Goal: Task Accomplishment & Management: Complete application form

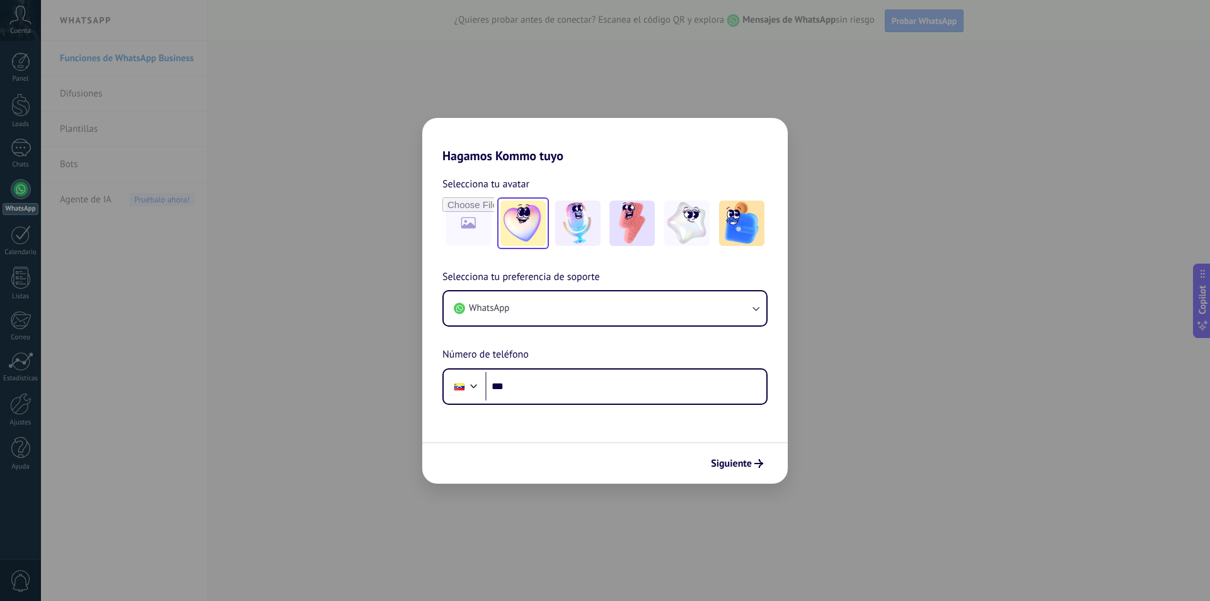
click at [526, 227] on img at bounding box center [522, 222] width 45 height 45
click at [515, 308] on button "WhatsApp" at bounding box center [605, 308] width 323 height 34
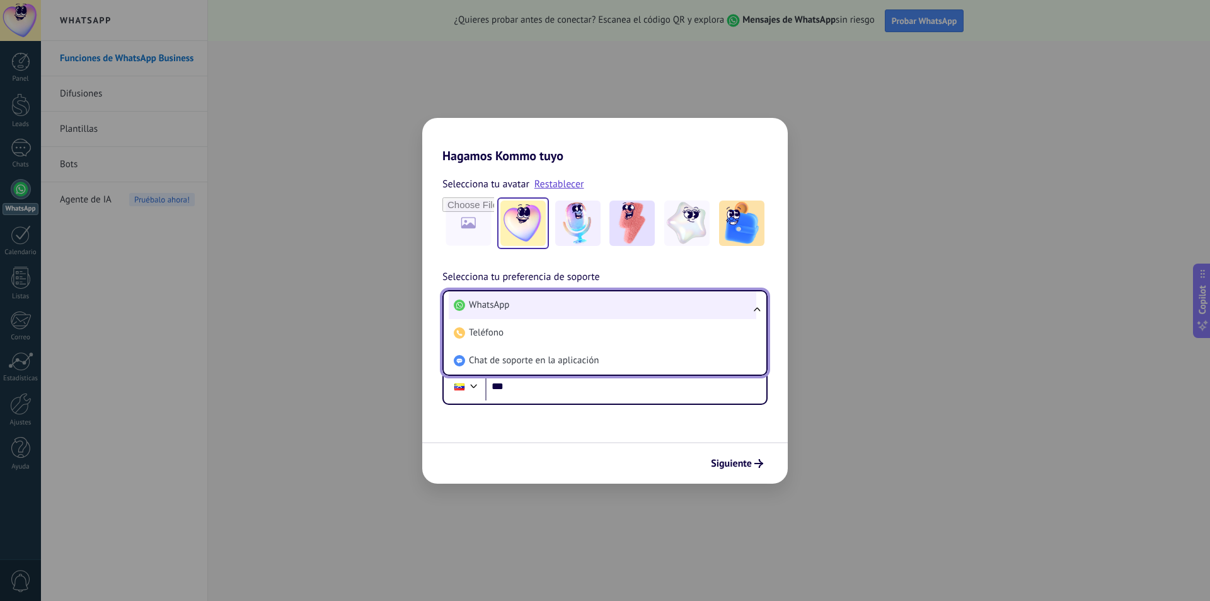
click at [510, 307] on li "WhatsApp" at bounding box center [603, 305] width 308 height 28
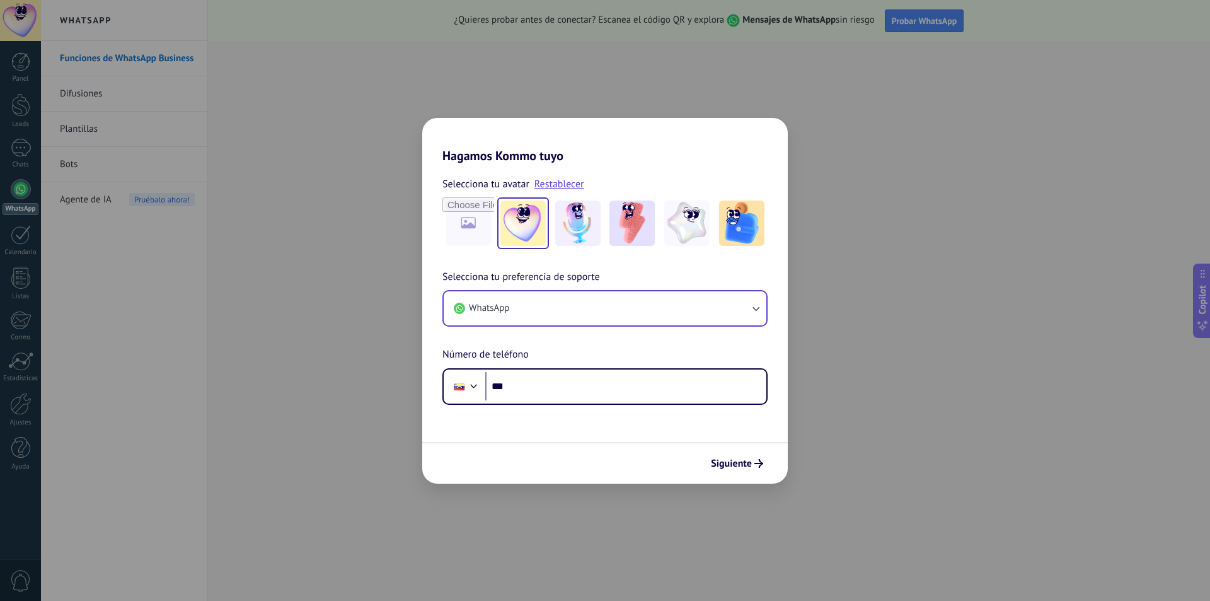
click at [520, 363] on div "Selecciona tu preferencia de soporte WhatsApp Número de teléfono Phone ***" at bounding box center [605, 336] width 366 height 135
click at [525, 383] on input "***" at bounding box center [625, 386] width 281 height 29
drag, startPoint x: 306, startPoint y: 269, endPoint x: 311, endPoint y: 275, distance: 7.2
click at [307, 272] on div "Hagamos Kommo tuyo Selecciona tu avatar Restablecer Selecciona tu preferencia d…" at bounding box center [605, 300] width 1210 height 601
click at [740, 459] on span "Siguiente" at bounding box center [731, 463] width 41 height 9
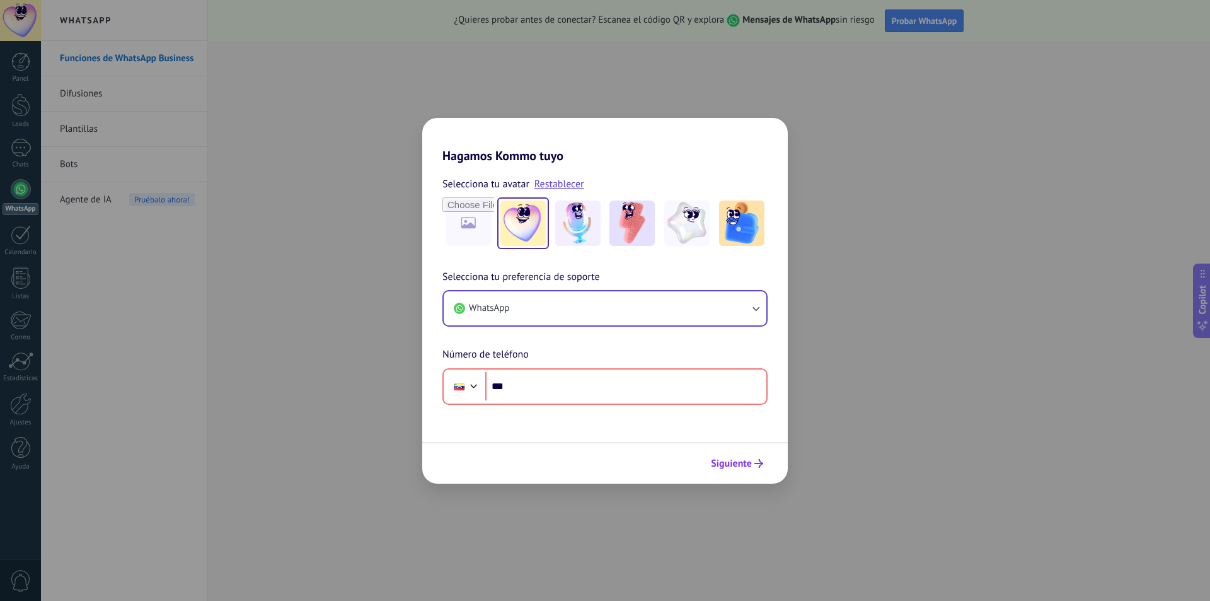
click at [742, 459] on span "Siguiente" at bounding box center [731, 463] width 41 height 9
click at [738, 456] on button "Siguiente" at bounding box center [737, 462] width 64 height 21
click at [852, 179] on div "Hagamos Kommo tuyo Selecciona tu avatar Restablecer Selecciona tu preferencia d…" at bounding box center [605, 300] width 1210 height 601
click at [868, 60] on div "Hagamos Kommo tuyo Selecciona tu avatar Restablecer Selecciona tu preferencia d…" at bounding box center [605, 300] width 1210 height 601
click at [1083, 38] on div "Hagamos Kommo tuyo Selecciona tu avatar Restablecer Selecciona tu preferencia d…" at bounding box center [605, 300] width 1210 height 601
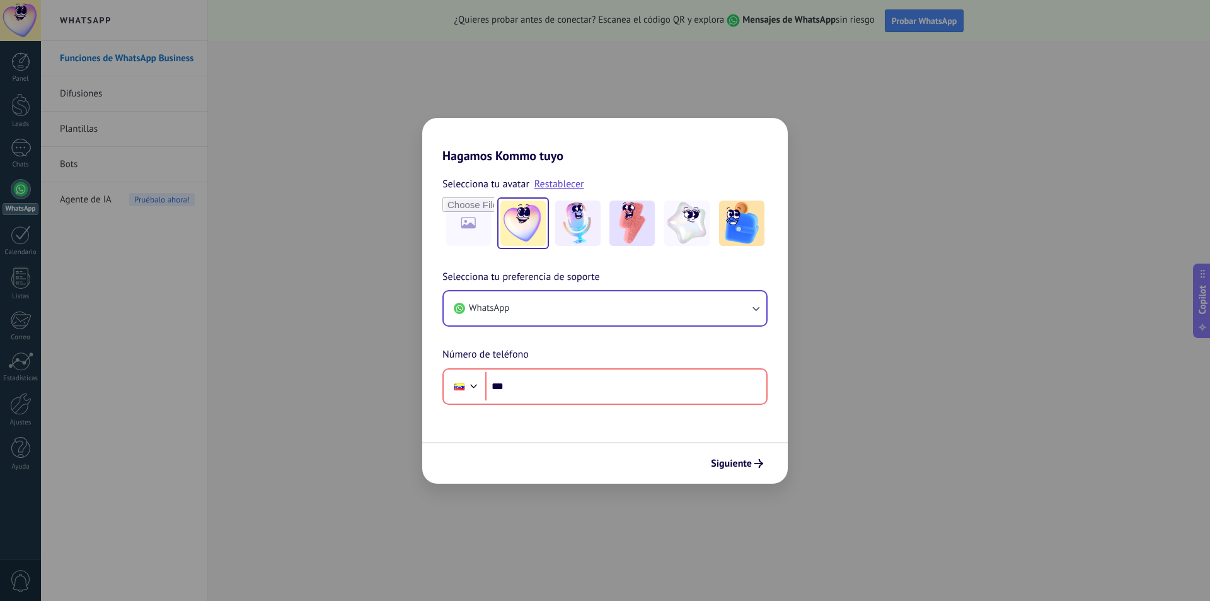
click at [386, 166] on div "Hagamos Kommo tuyo Selecciona tu avatar Restablecer Selecciona tu preferencia d…" at bounding box center [605, 300] width 1210 height 601
drag, startPoint x: 507, startPoint y: 383, endPoint x: 541, endPoint y: 385, distance: 34.7
click at [507, 383] on input "***" at bounding box center [625, 386] width 281 height 29
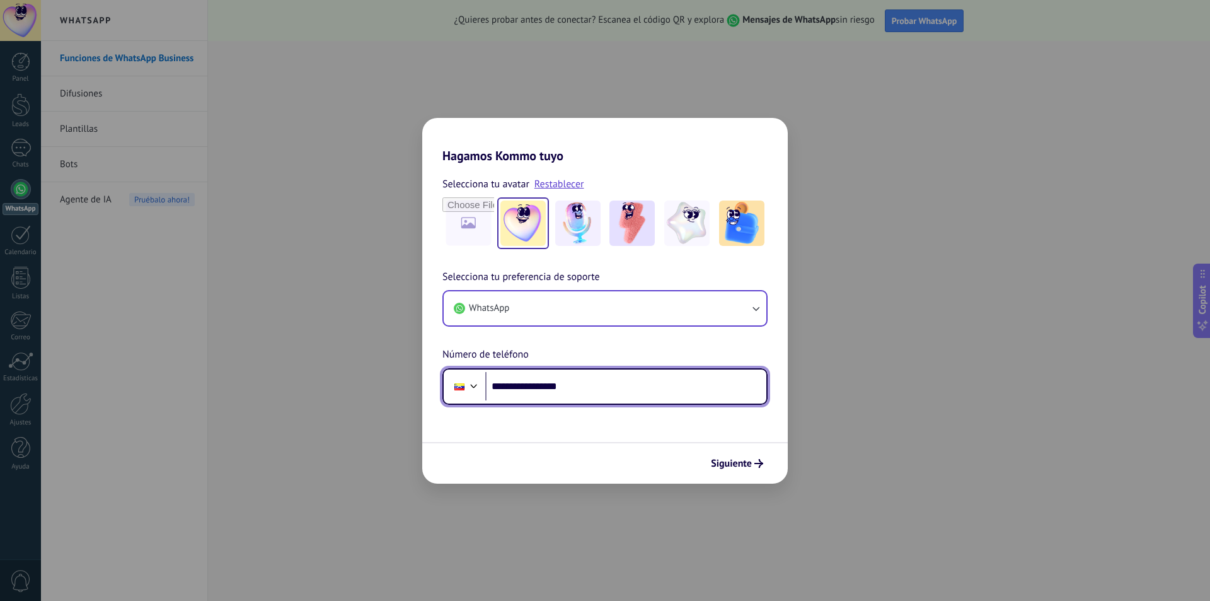
type input "**********"
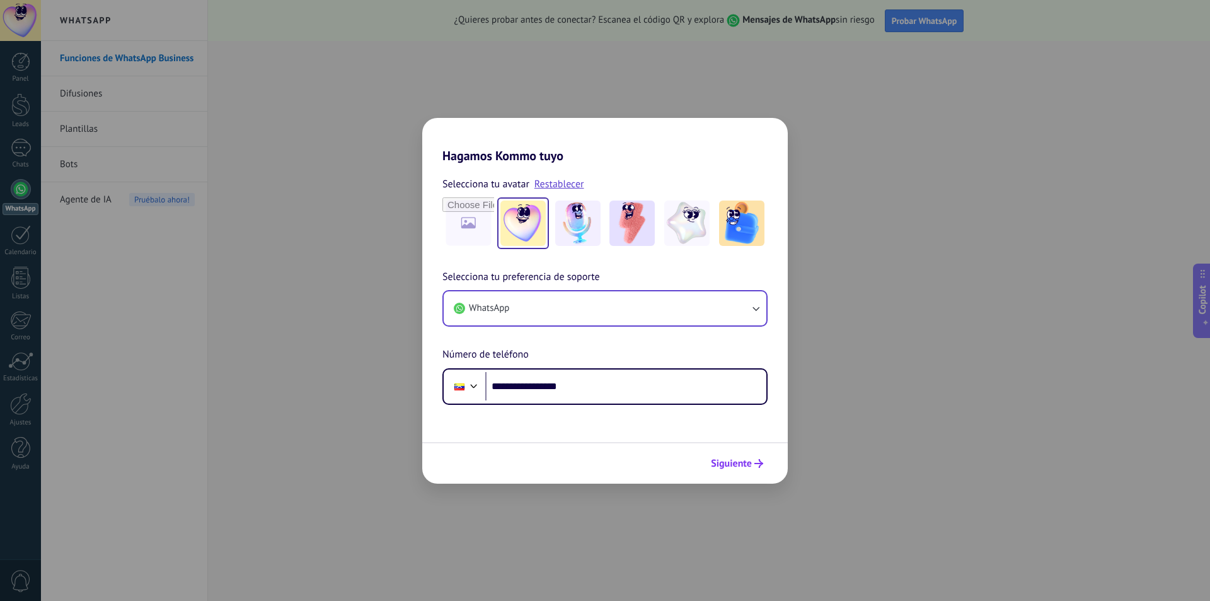
click at [737, 467] on span "Siguiente" at bounding box center [731, 463] width 41 height 9
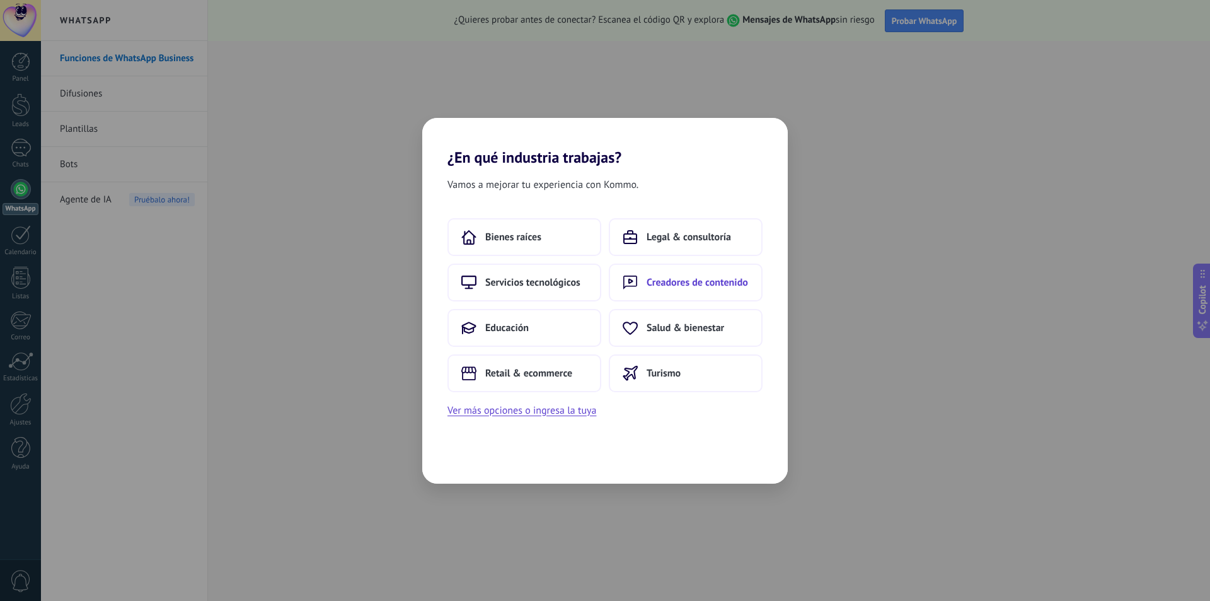
click at [655, 278] on span "Creadores de contenido" at bounding box center [697, 282] width 101 height 13
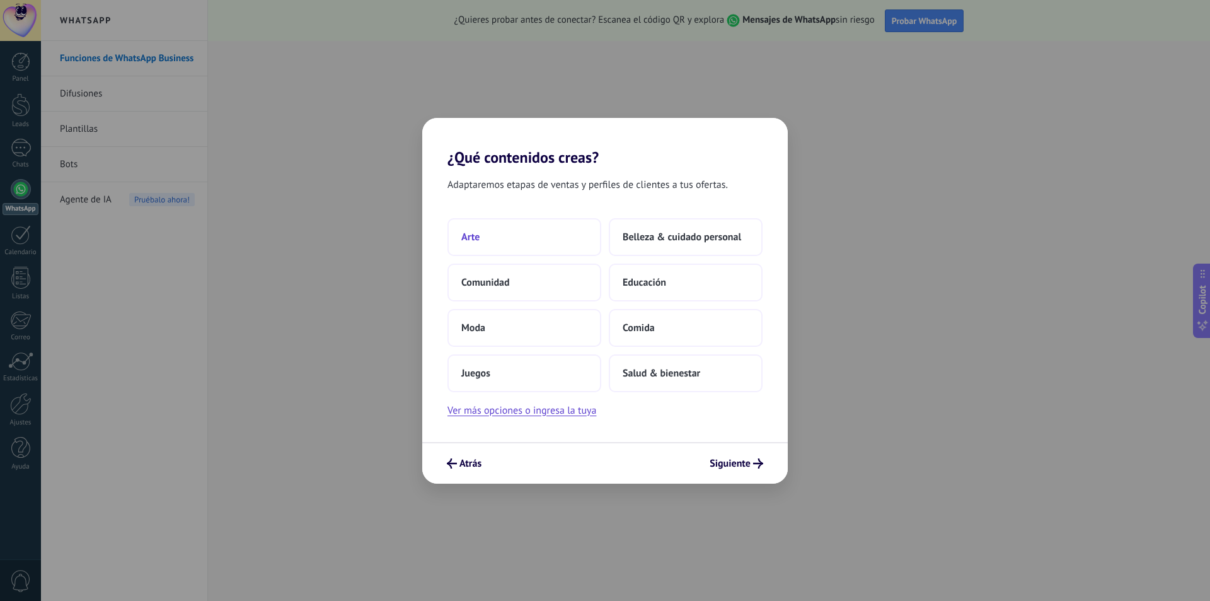
click at [533, 226] on button "Arte" at bounding box center [524, 237] width 154 height 38
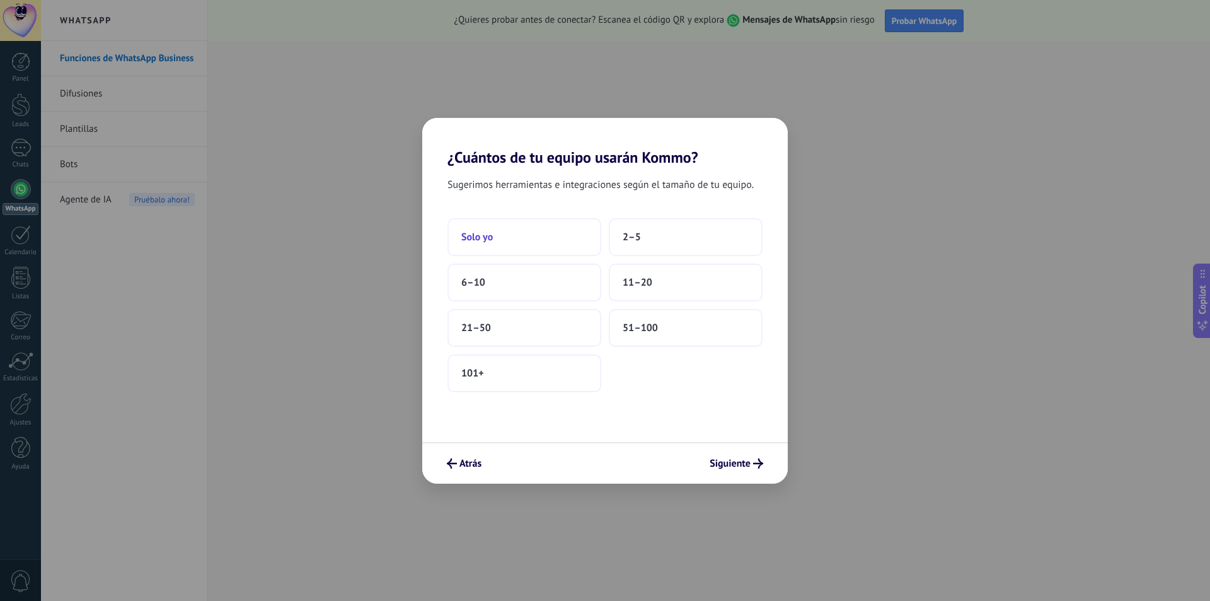
click at [555, 245] on button "Solo yo" at bounding box center [524, 237] width 154 height 38
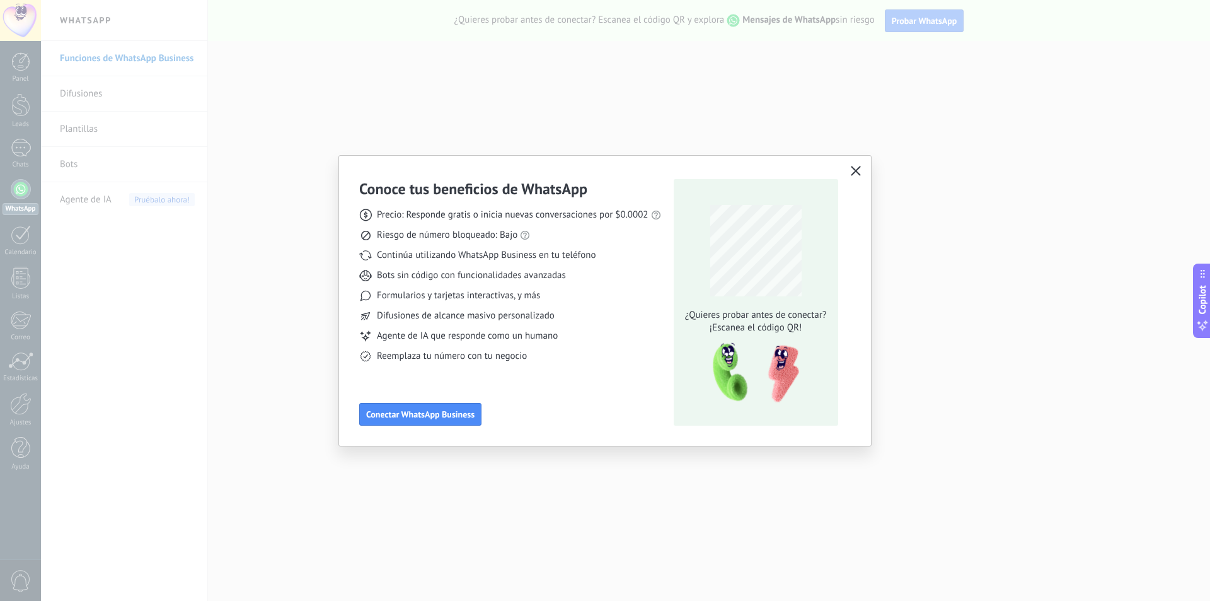
click at [860, 168] on icon "button" at bounding box center [856, 171] width 10 height 10
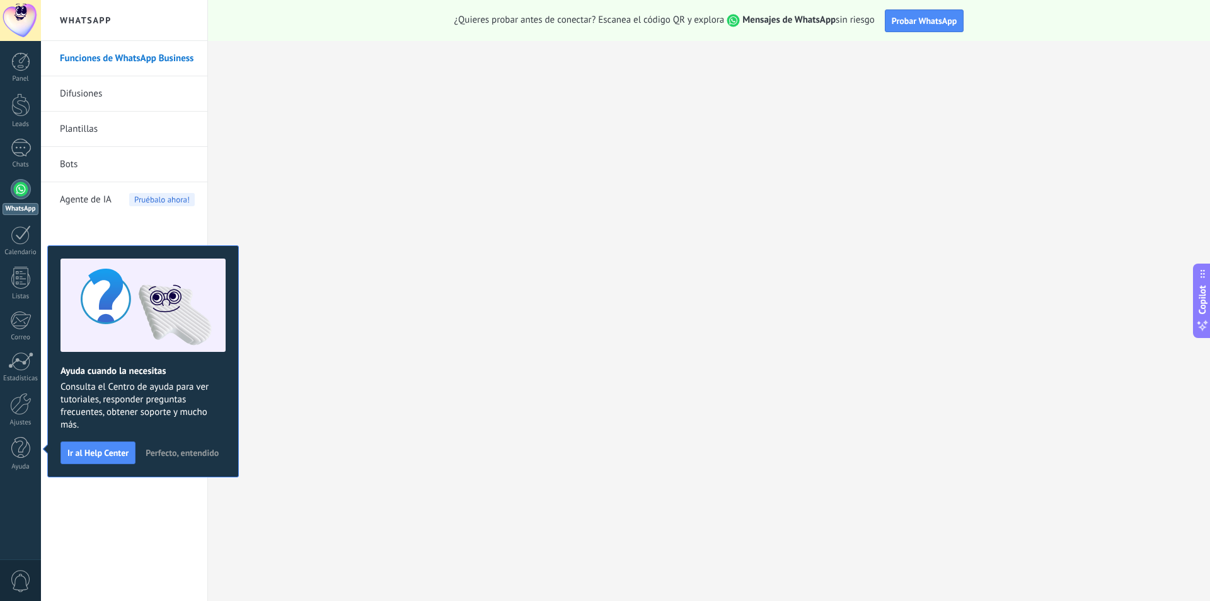
click at [186, 455] on span "Perfecto, entendido" at bounding box center [182, 452] width 73 height 9
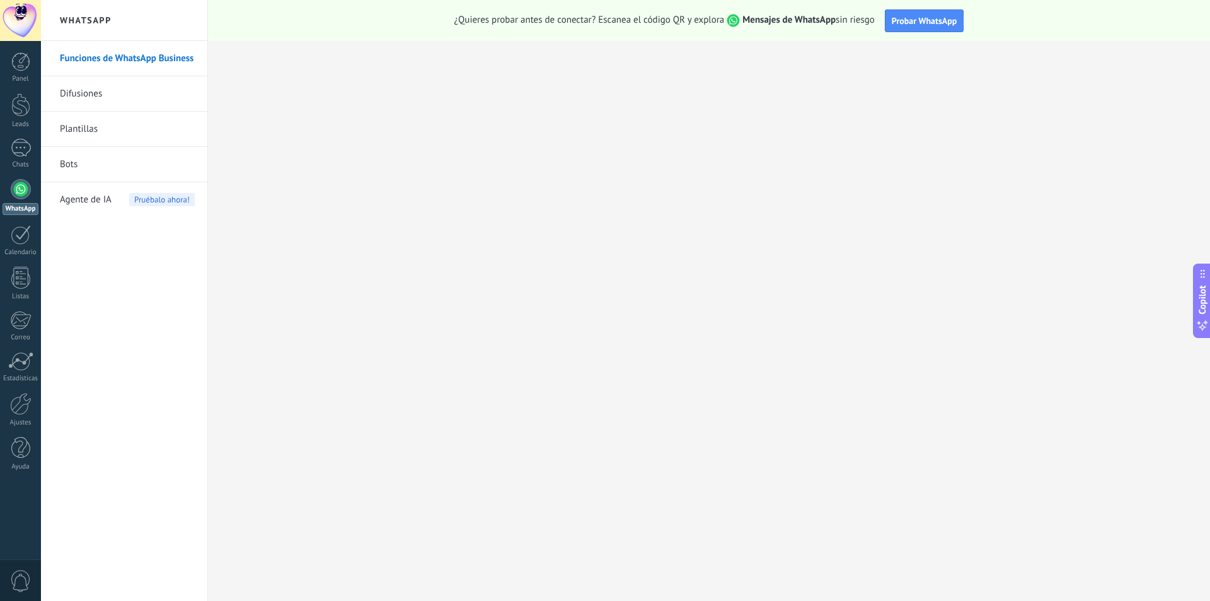
click at [133, 125] on link "Plantillas" at bounding box center [127, 129] width 135 height 35
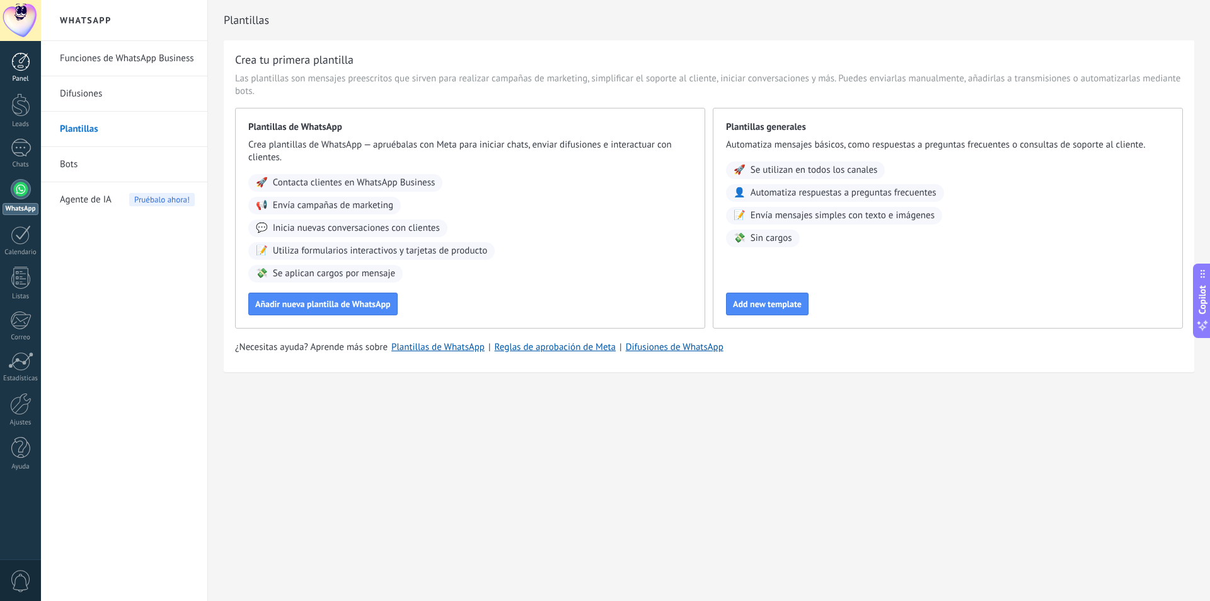
click at [26, 66] on div at bounding box center [20, 61] width 19 height 19
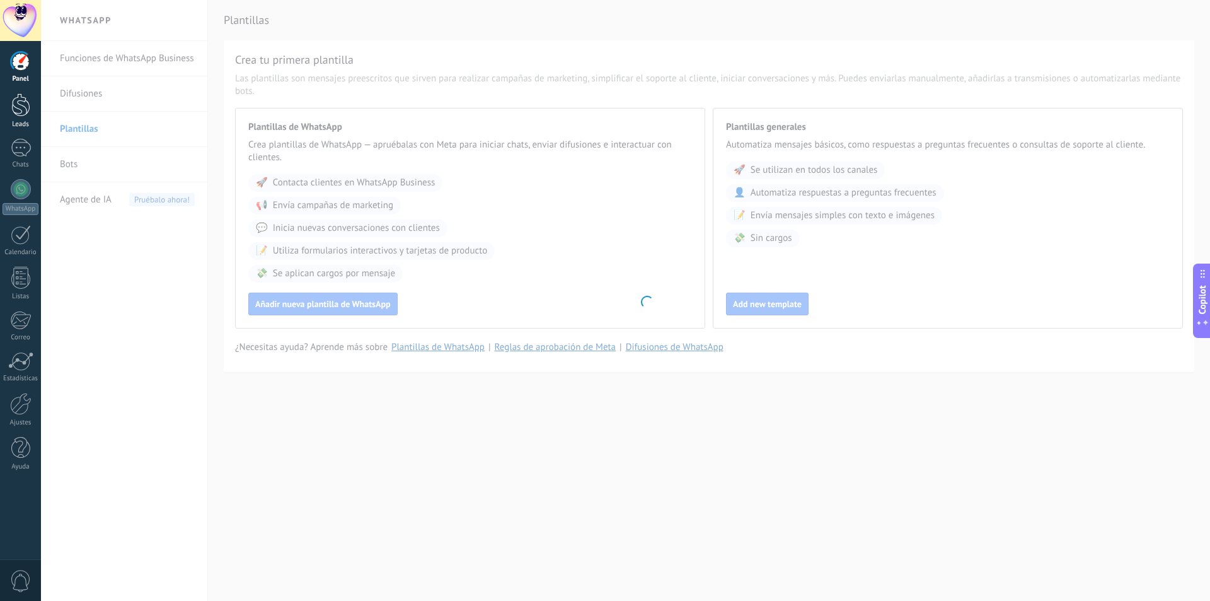
click at [18, 118] on link "Leads" at bounding box center [20, 110] width 41 height 35
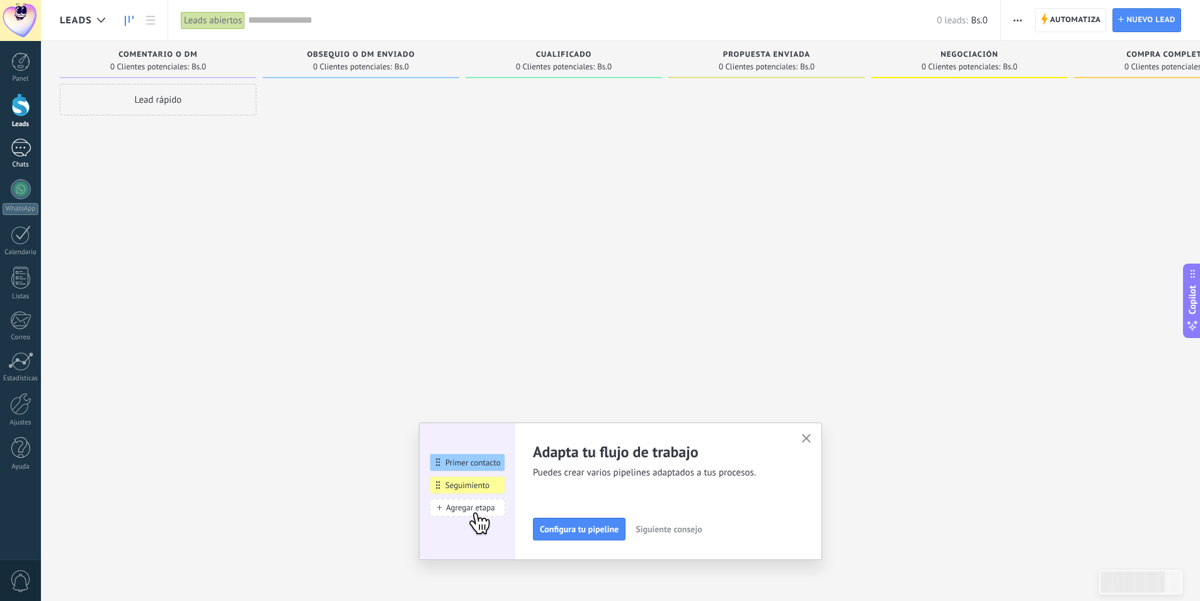
click at [21, 142] on div at bounding box center [21, 148] width 20 height 18
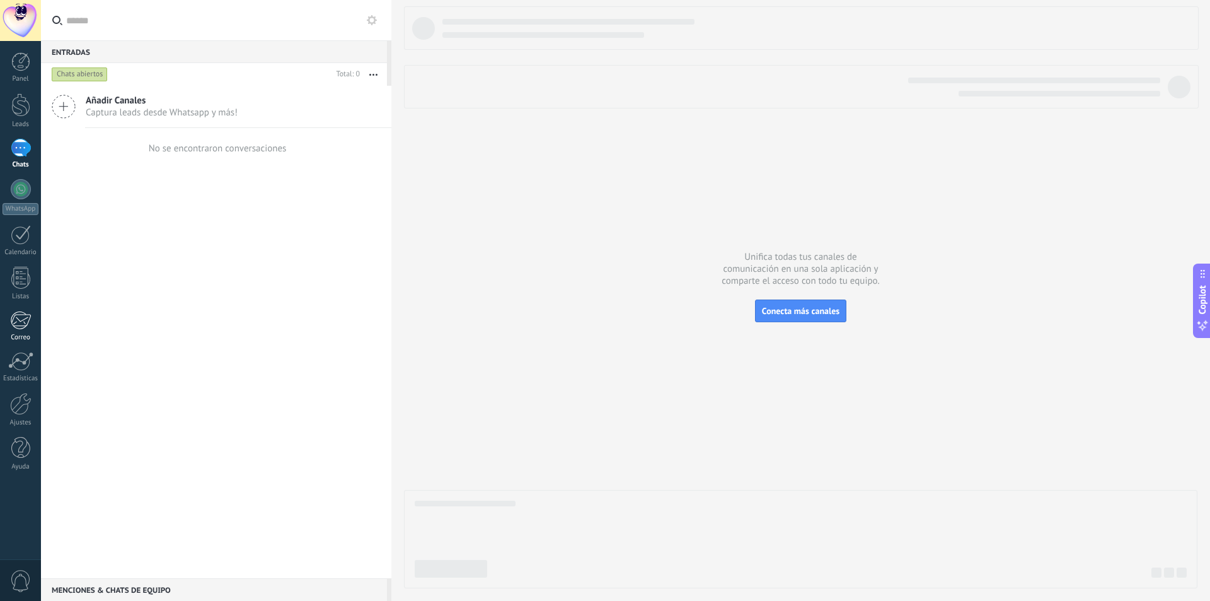
click at [13, 312] on div at bounding box center [20, 320] width 21 height 19
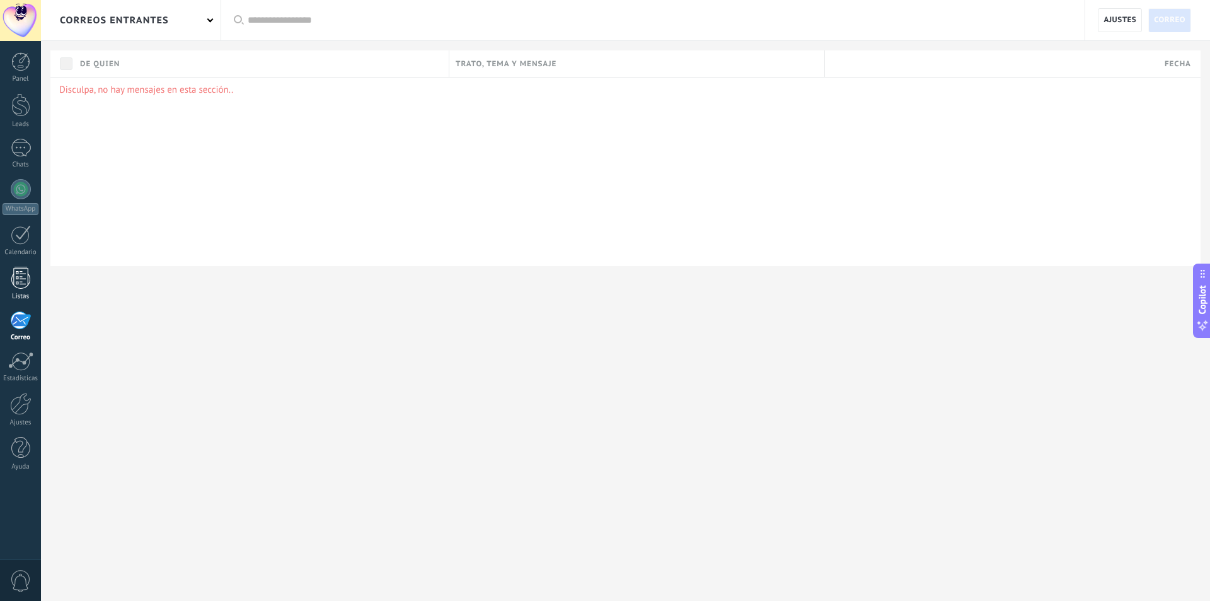
click at [15, 283] on div at bounding box center [20, 278] width 19 height 22
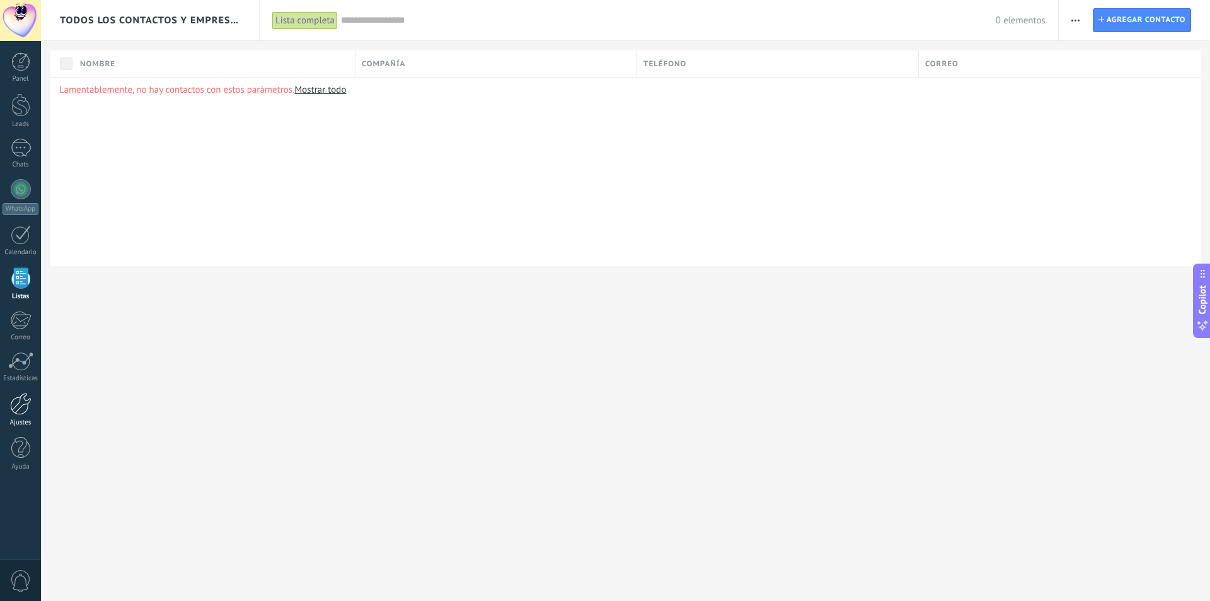
click at [33, 406] on link "Ajustes" at bounding box center [20, 410] width 41 height 34
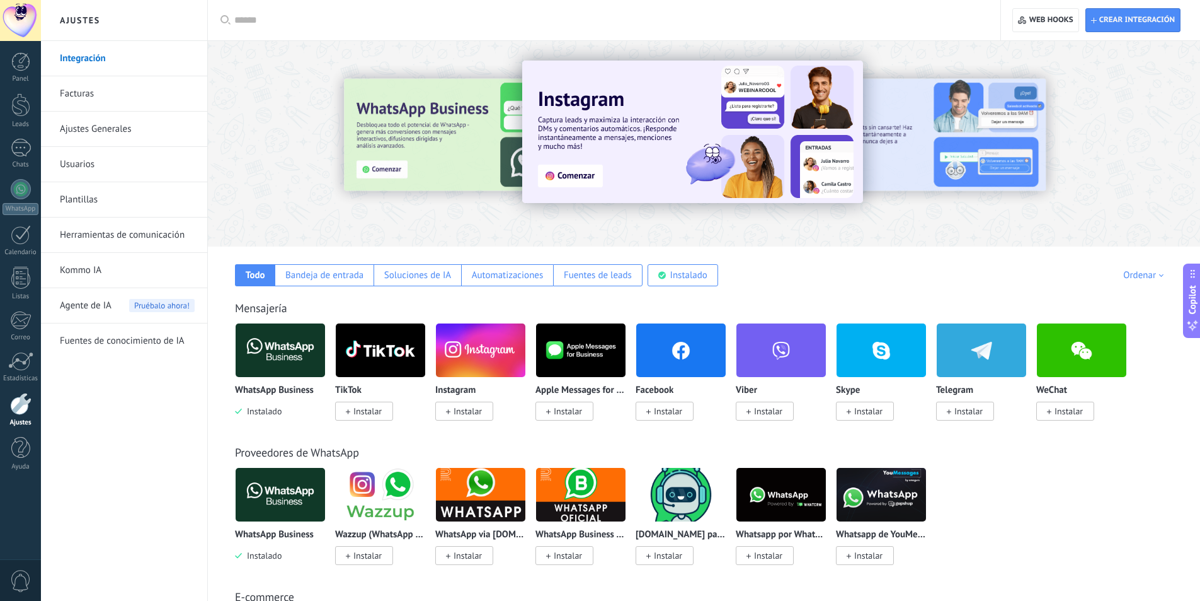
click at [24, 25] on div at bounding box center [20, 20] width 41 height 41
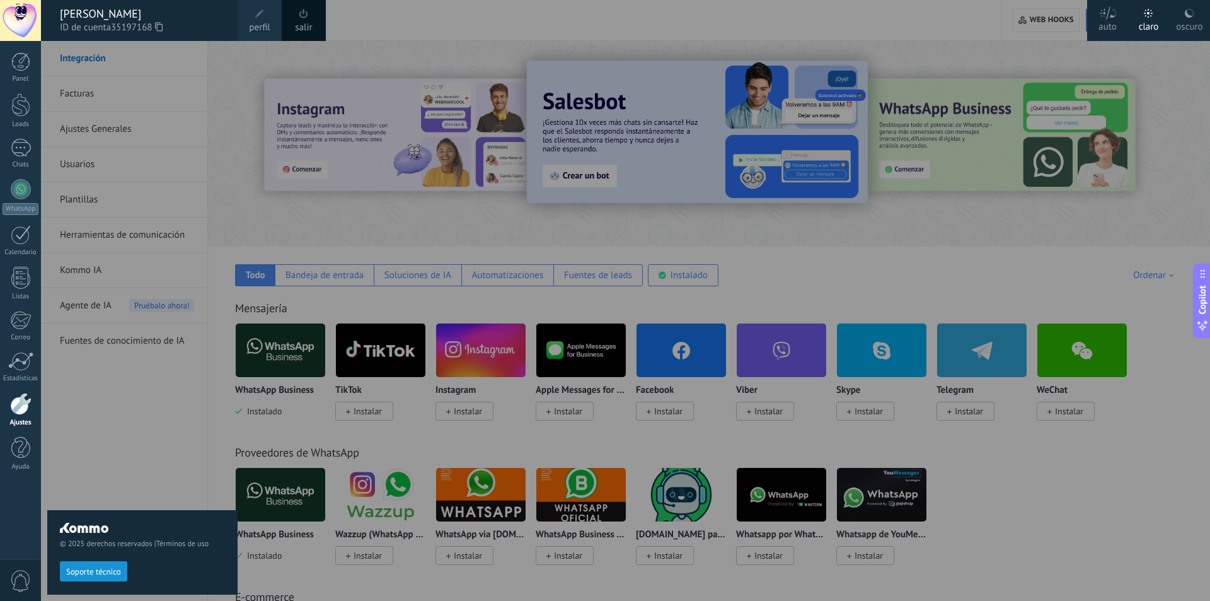
click at [81, 573] on span "Soporte técnico" at bounding box center [93, 571] width 55 height 9
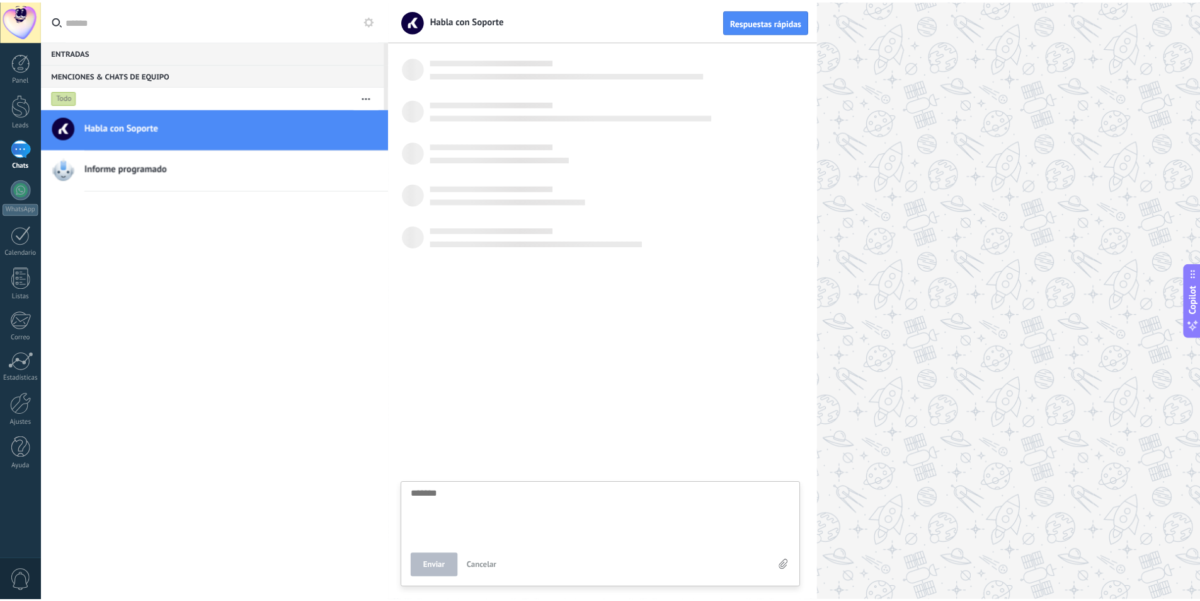
scroll to position [12, 0]
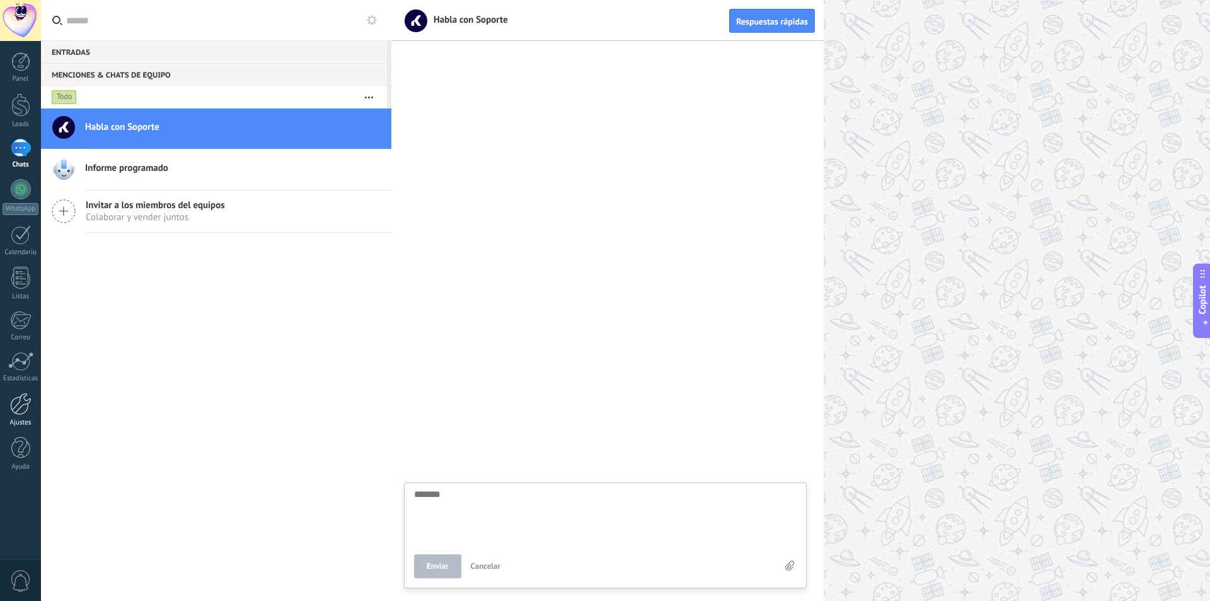
click at [25, 415] on link "Ajustes" at bounding box center [20, 410] width 41 height 34
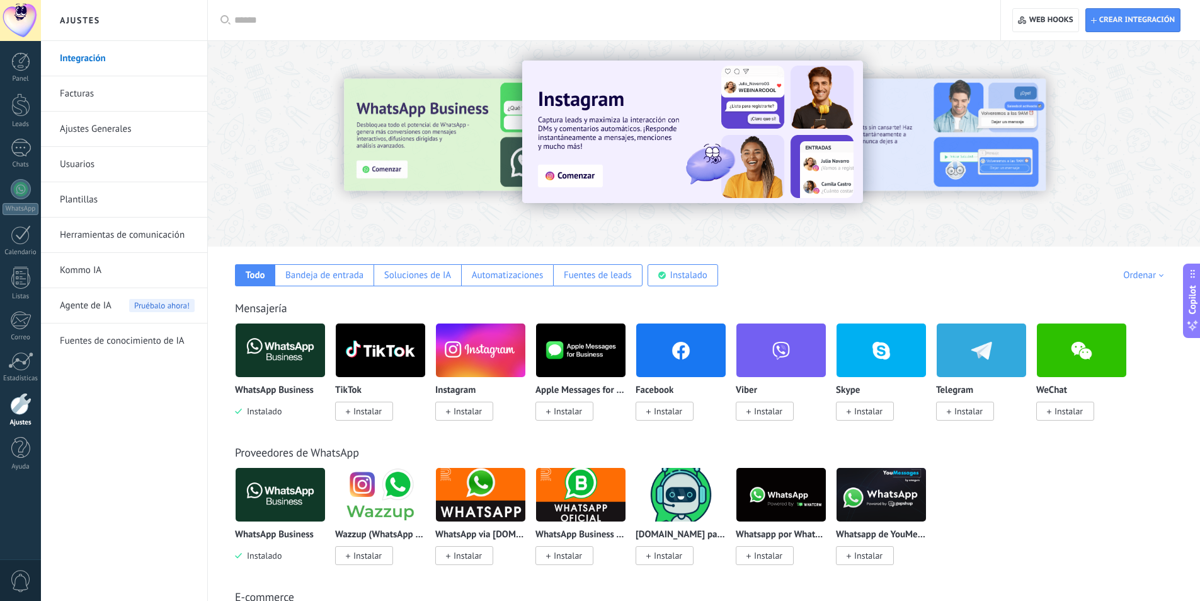
click at [269, 354] on img at bounding box center [280, 350] width 89 height 61
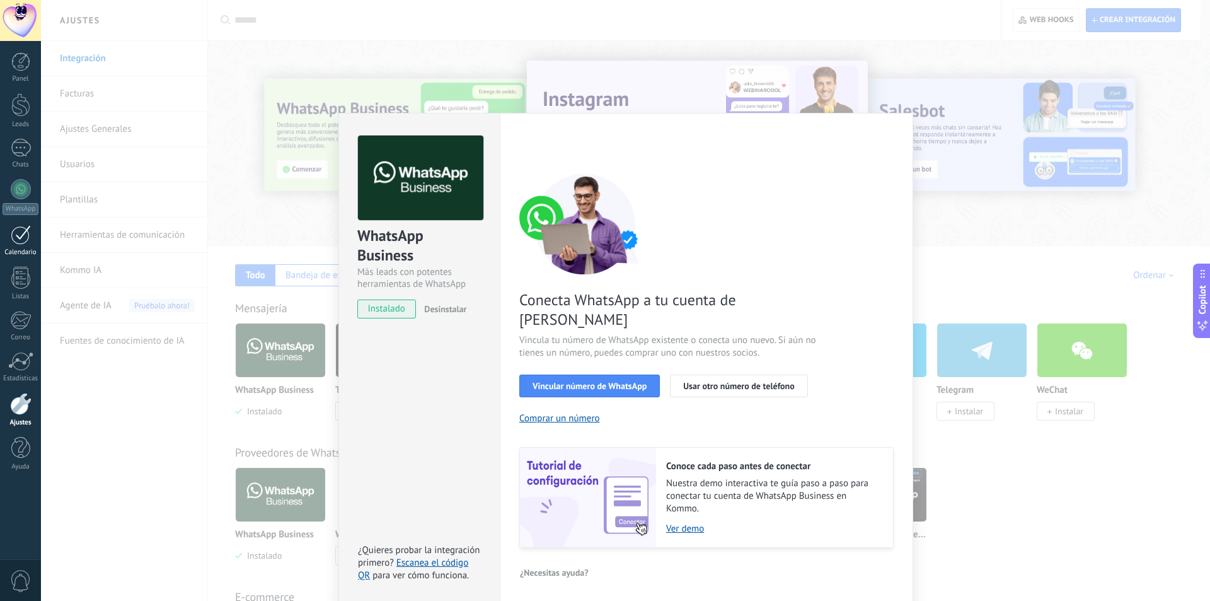
click at [21, 238] on div at bounding box center [21, 235] width 20 height 20
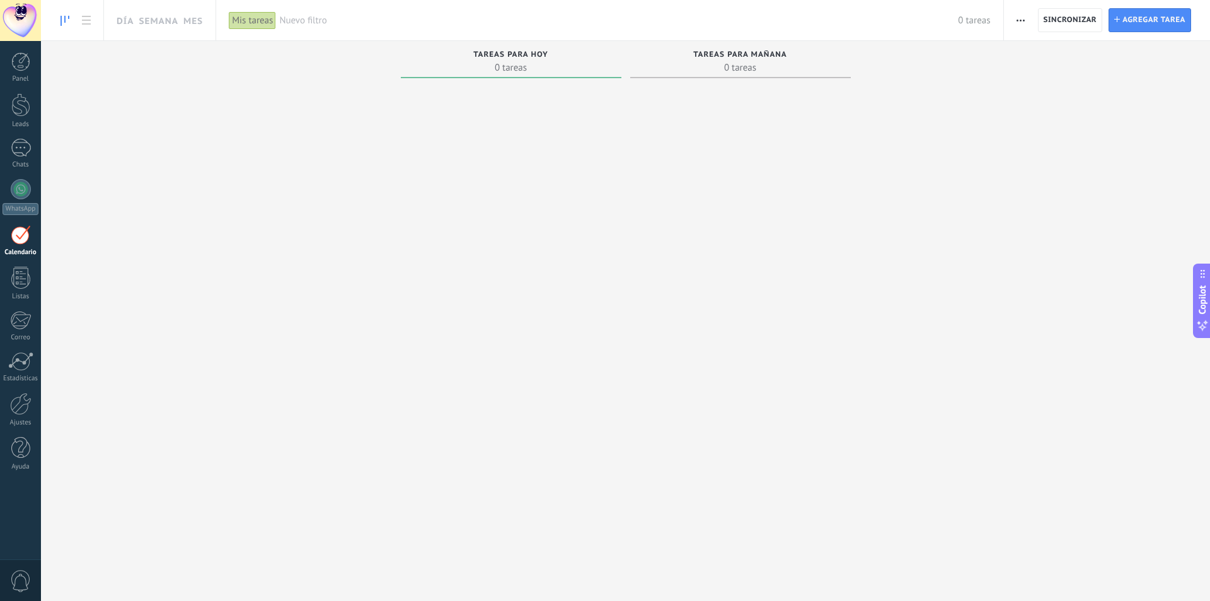
click at [19, 178] on div "Panel Leads Chats WhatsApp Clientes" at bounding box center [20, 267] width 41 height 431
click at [21, 186] on div at bounding box center [21, 189] width 20 height 20
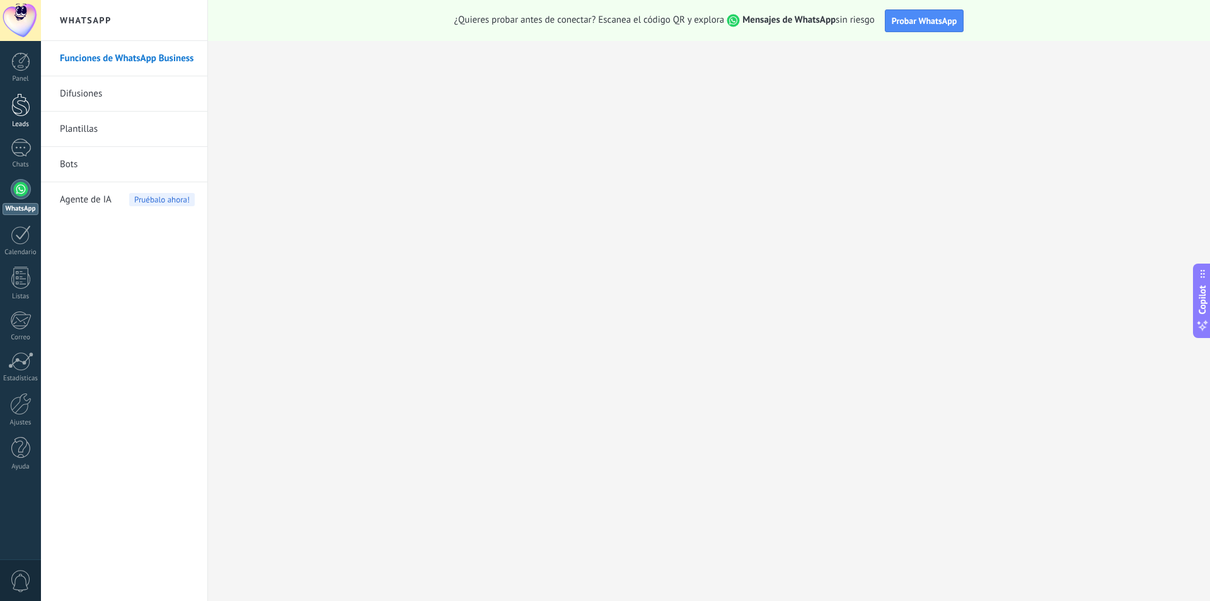
click at [14, 117] on link "Leads" at bounding box center [20, 110] width 41 height 35
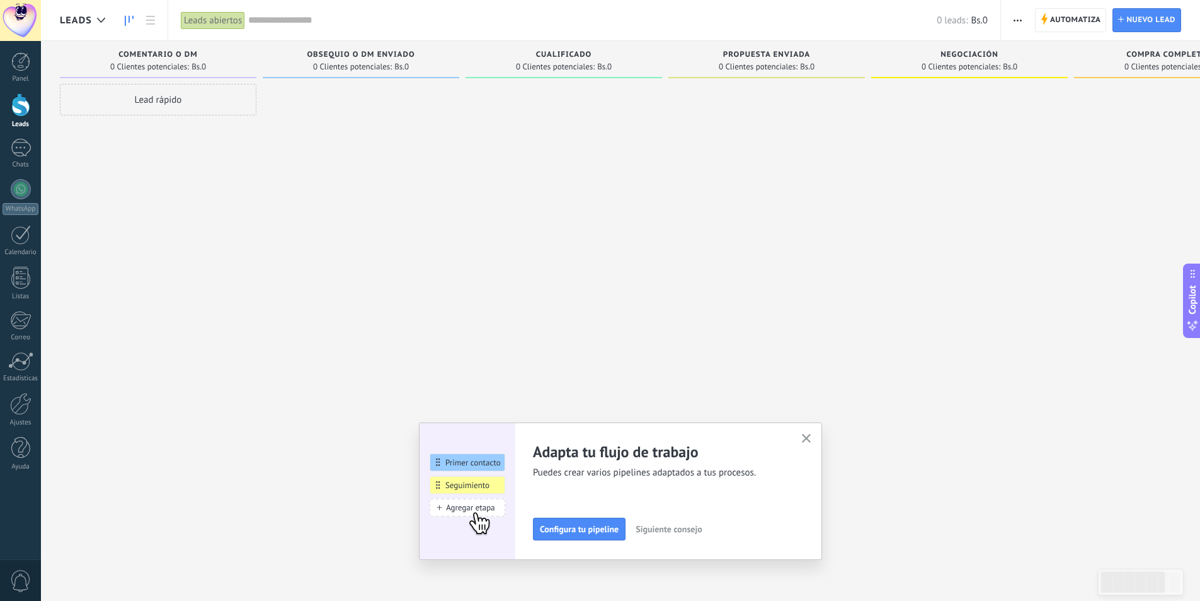
click at [351, 70] on span "0 Clientes potenciales:" at bounding box center [352, 67] width 79 height 8
click at [25, 154] on div at bounding box center [21, 148] width 20 height 18
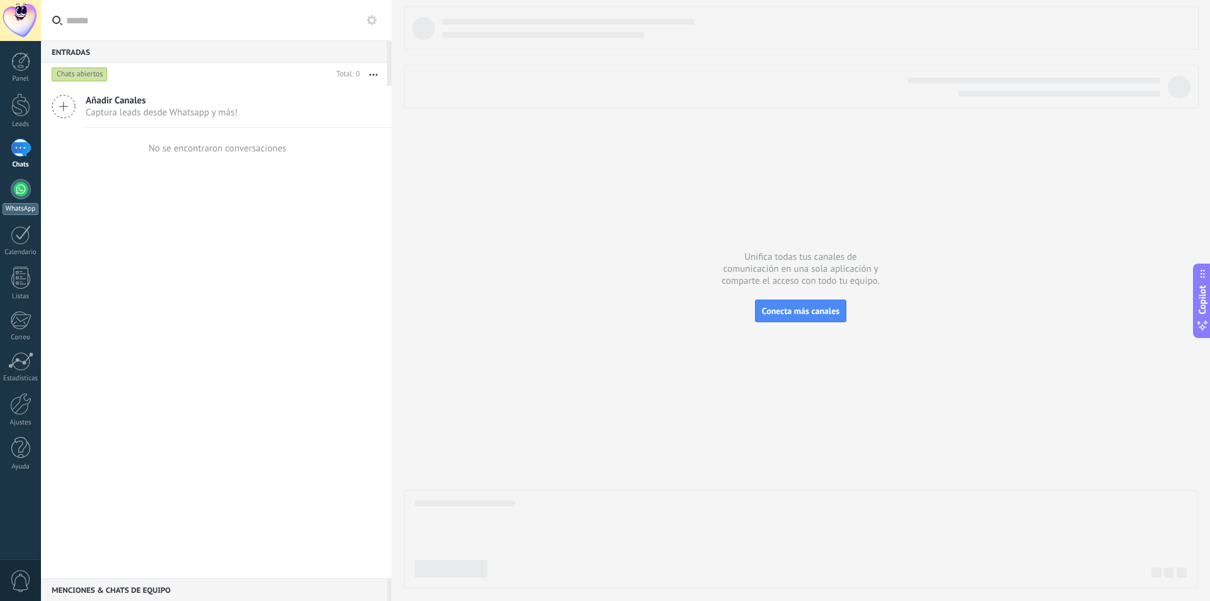
click at [26, 192] on div at bounding box center [21, 189] width 20 height 20
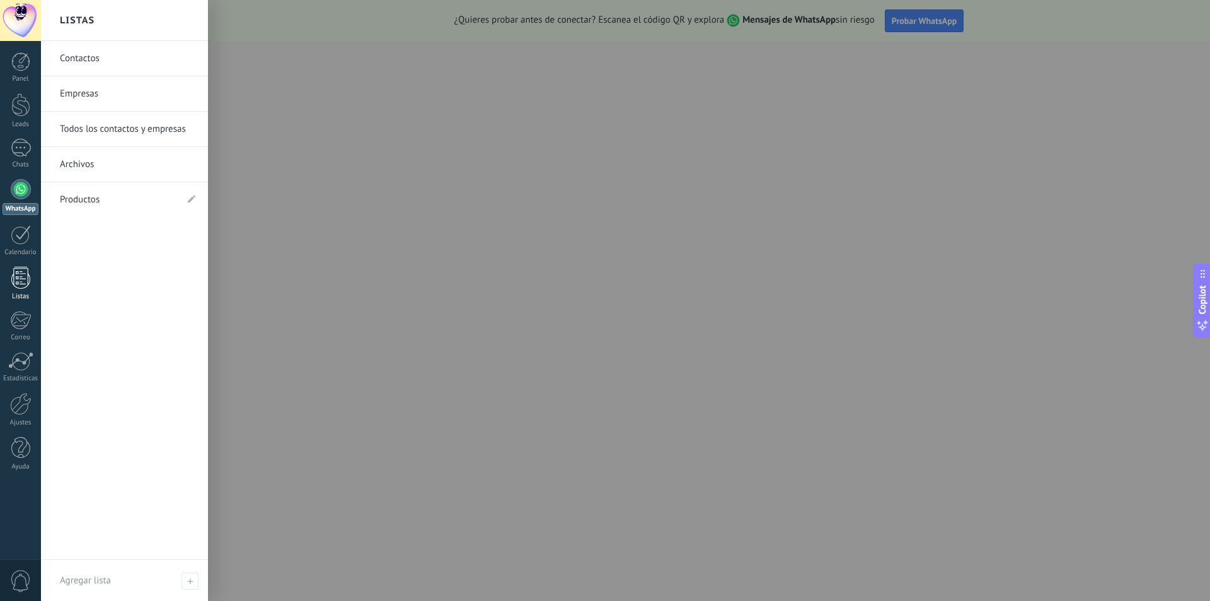
click at [30, 282] on link "Listas" at bounding box center [20, 284] width 41 height 34
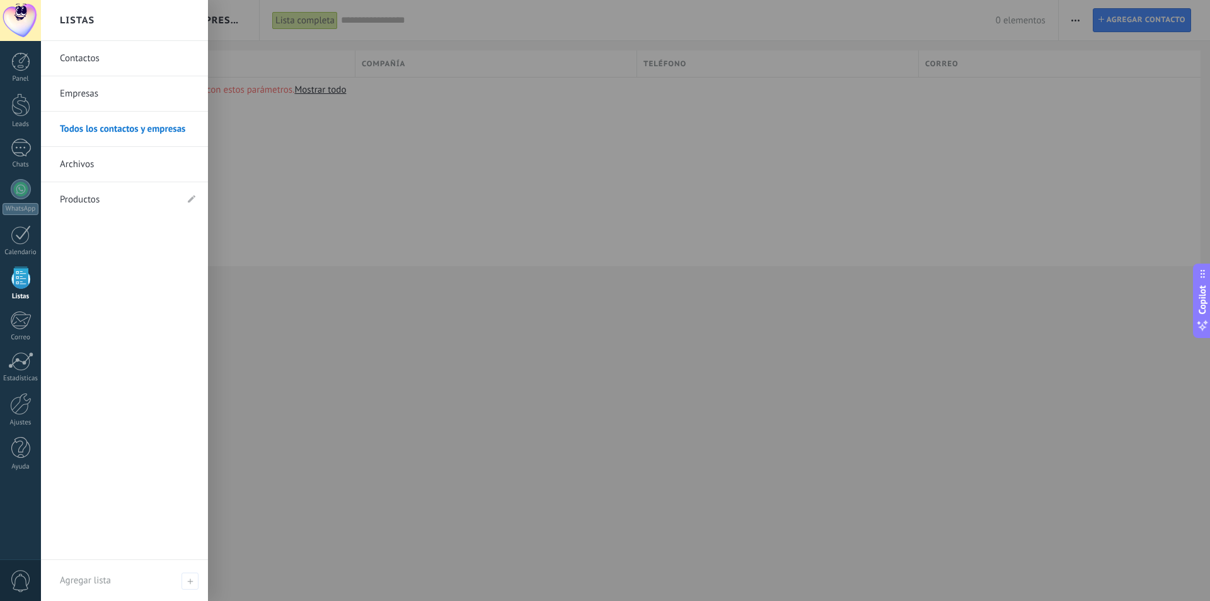
click at [122, 57] on link "Contactos" at bounding box center [127, 58] width 135 height 35
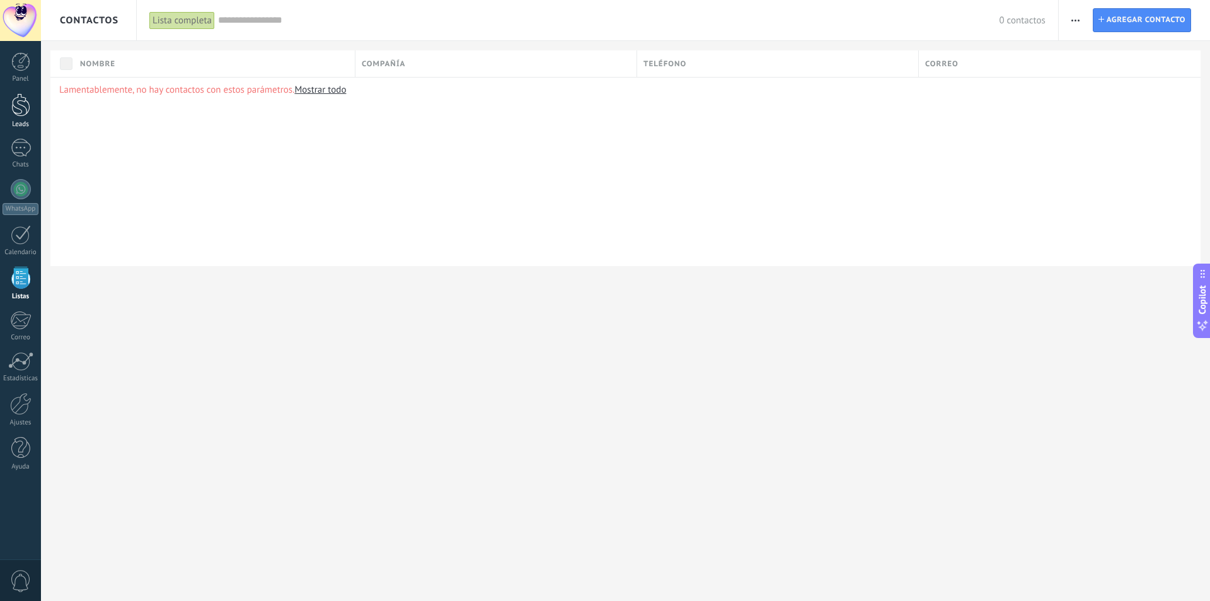
click at [25, 117] on link "Leads" at bounding box center [20, 110] width 41 height 35
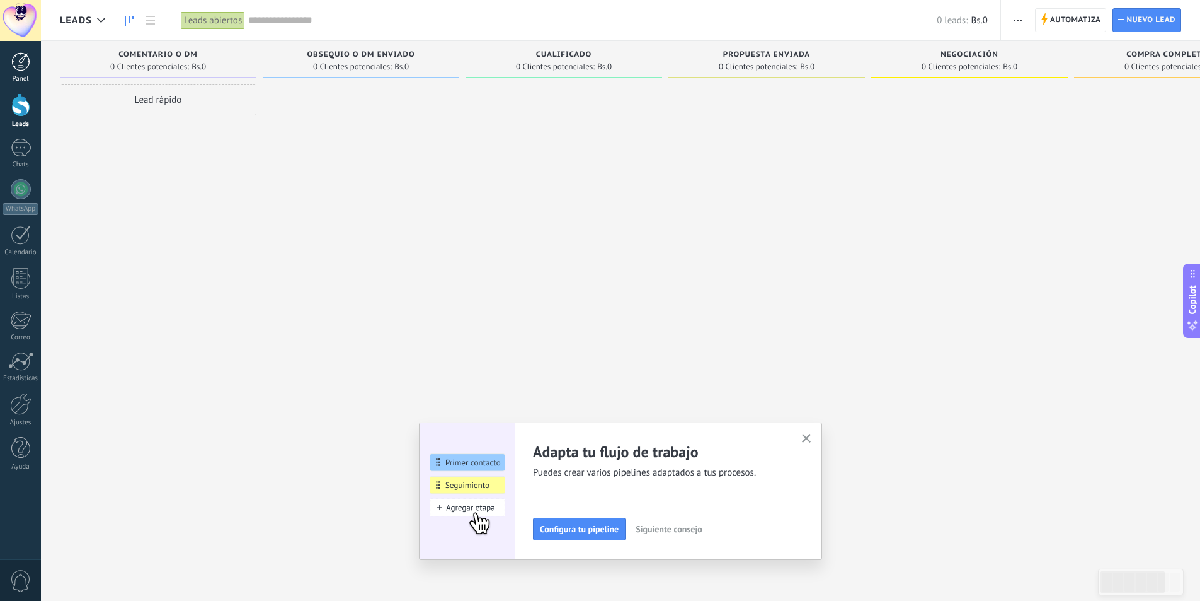
click at [21, 72] on link "Panel" at bounding box center [20, 67] width 41 height 31
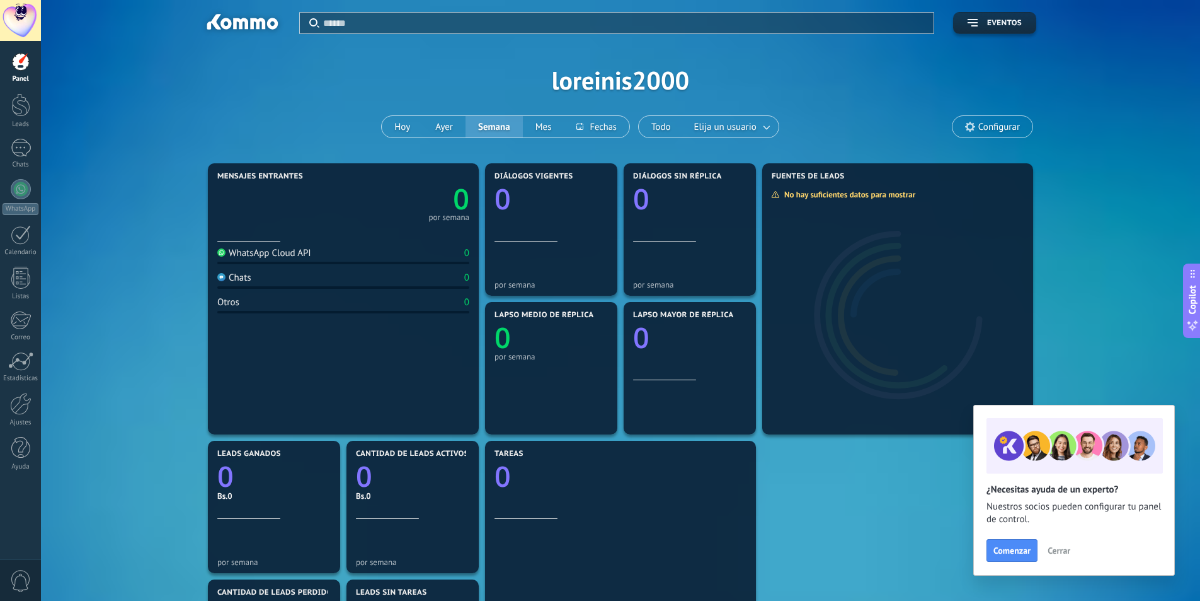
click at [243, 283] on div "Chats" at bounding box center [234, 278] width 34 height 12
click at [399, 129] on button "Hoy" at bounding box center [402, 126] width 41 height 21
click at [22, 106] on div at bounding box center [20, 104] width 19 height 23
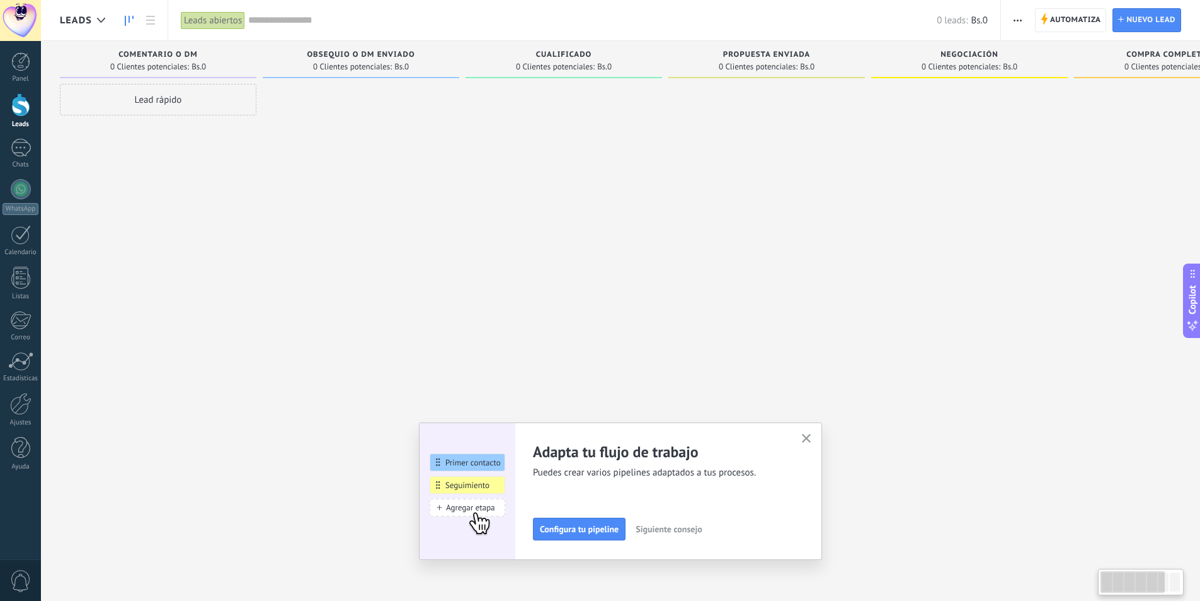
click at [329, 115] on div at bounding box center [361, 302] width 197 height 436
click at [21, 143] on div at bounding box center [21, 148] width 20 height 18
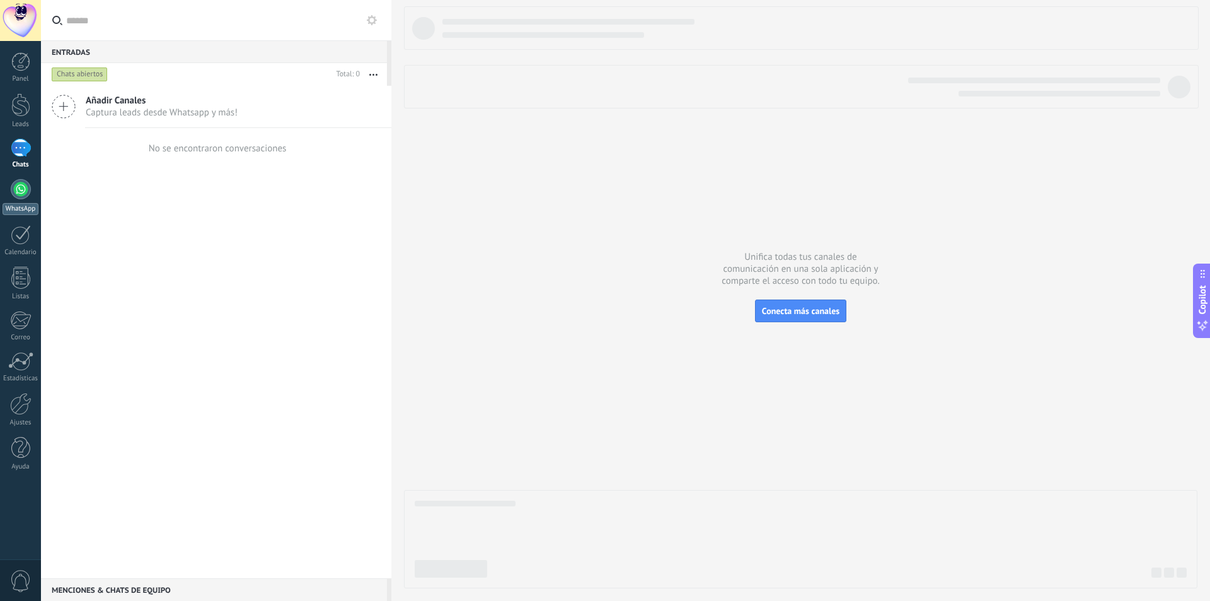
click at [23, 190] on div at bounding box center [21, 189] width 20 height 20
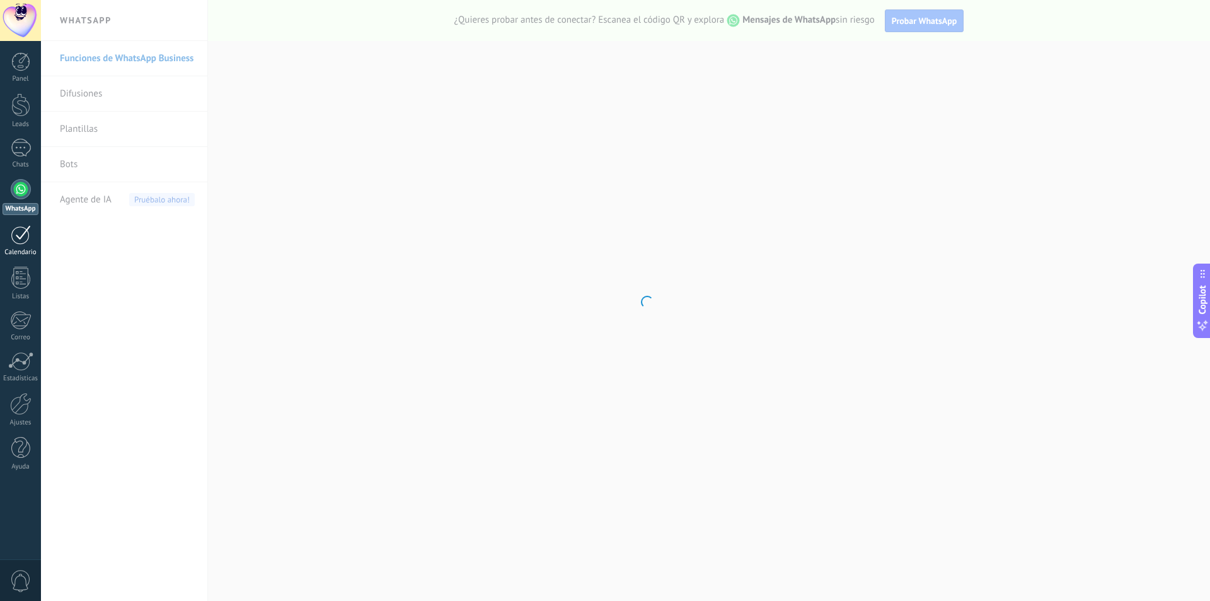
click at [21, 248] on div "Calendario" at bounding box center [21, 252] width 37 height 8
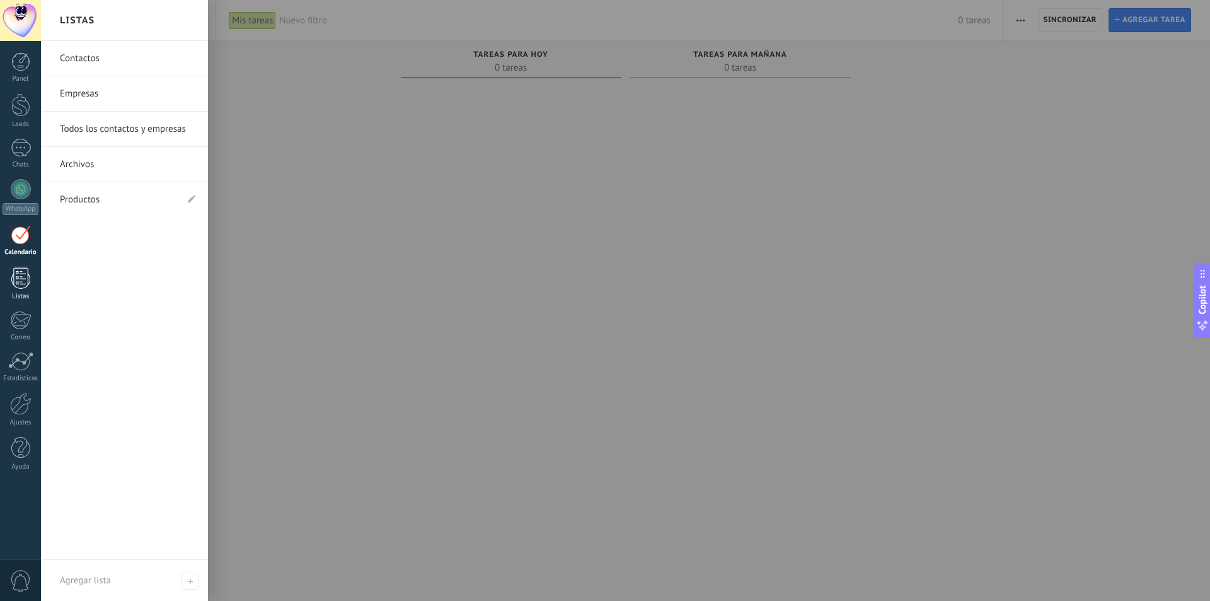
click at [17, 282] on div at bounding box center [20, 278] width 19 height 22
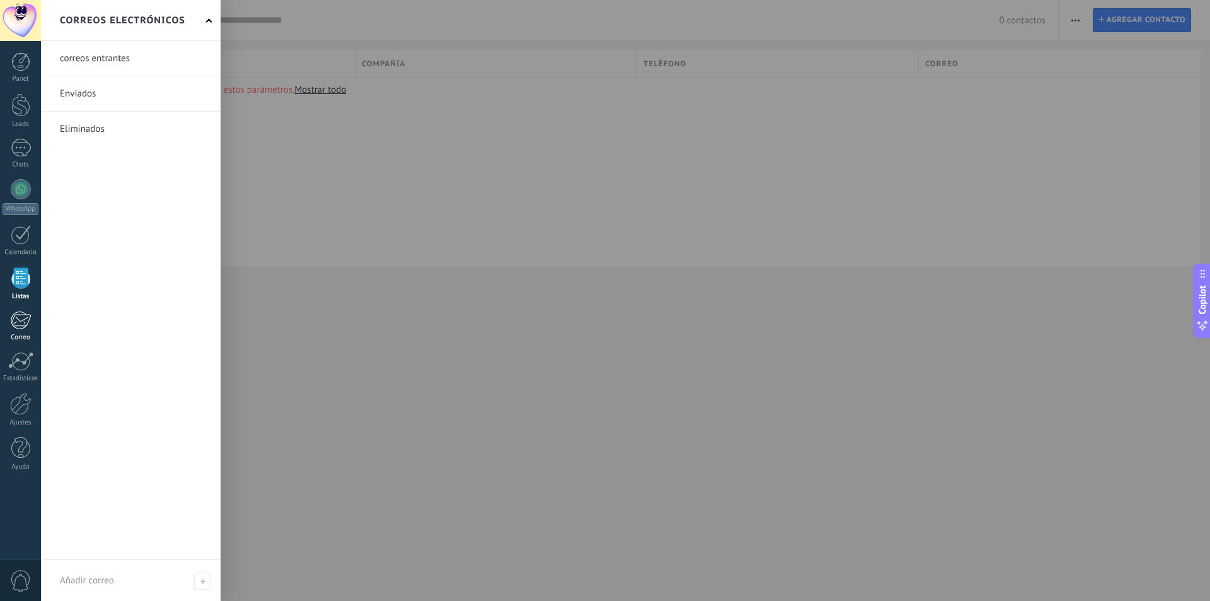
click at [18, 317] on div at bounding box center [20, 320] width 21 height 19
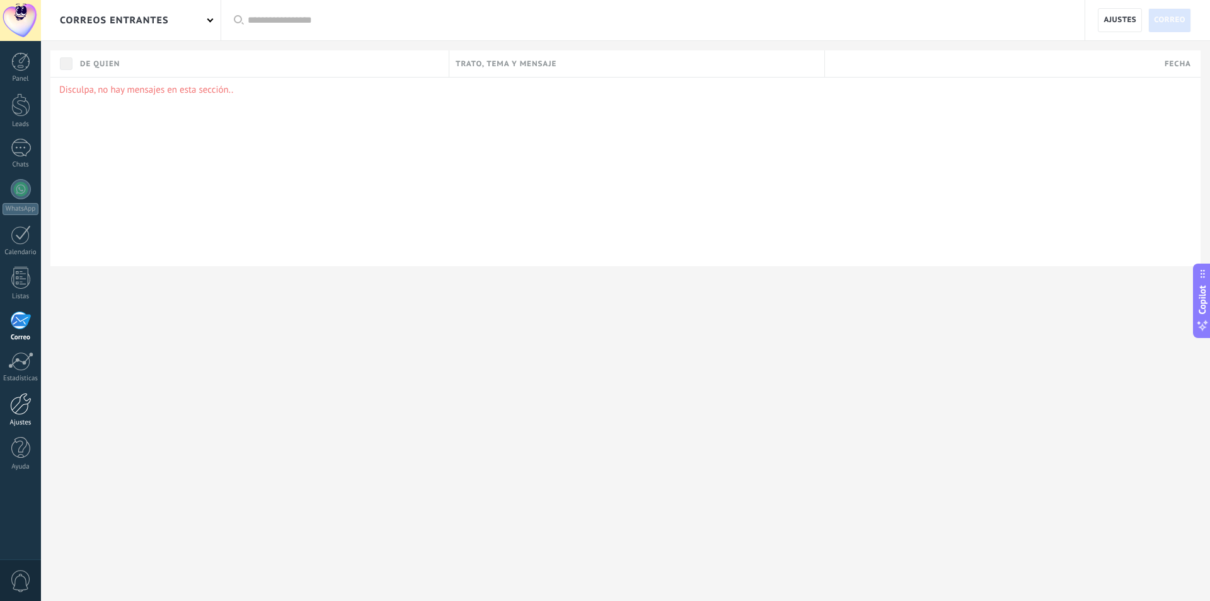
click at [23, 403] on div at bounding box center [20, 404] width 21 height 22
